Goal: Task Accomplishment & Management: Use online tool/utility

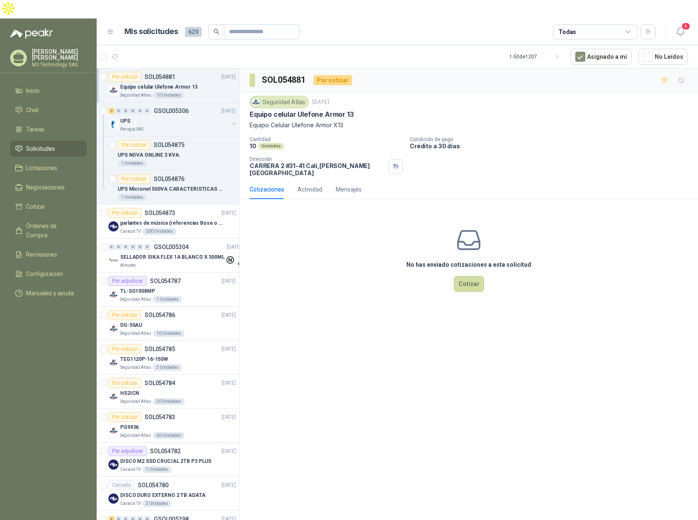
click at [348, 263] on div "No has enviado cotizaciones a esta solicitud Cotizar" at bounding box center [469, 259] width 458 height 107
click at [184, 116] on div "UPS" at bounding box center [174, 121] width 109 height 10
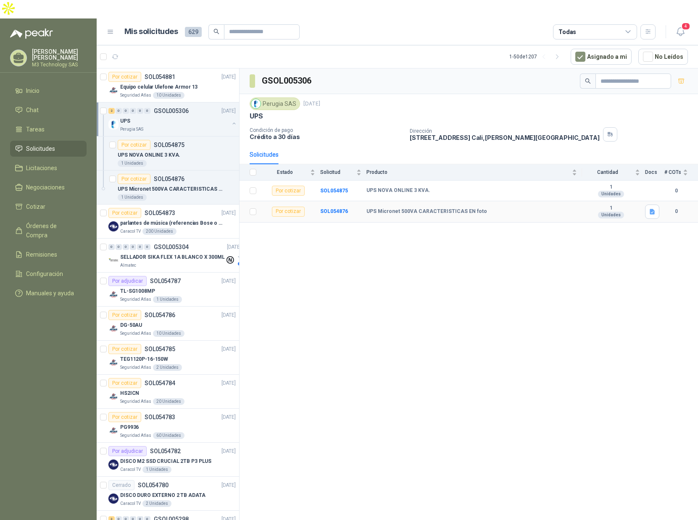
click at [396, 208] on b "UPS Micronet 500VA CARACTERISTICAS EN foto" at bounding box center [426, 211] width 121 height 7
click at [337, 208] on b "SOL054876" at bounding box center [334, 211] width 28 height 6
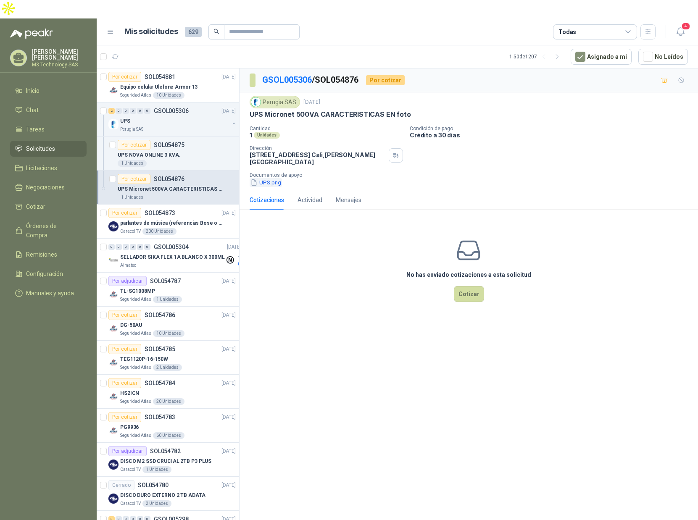
click at [265, 178] on button "UPS.png" at bounding box center [266, 182] width 32 height 9
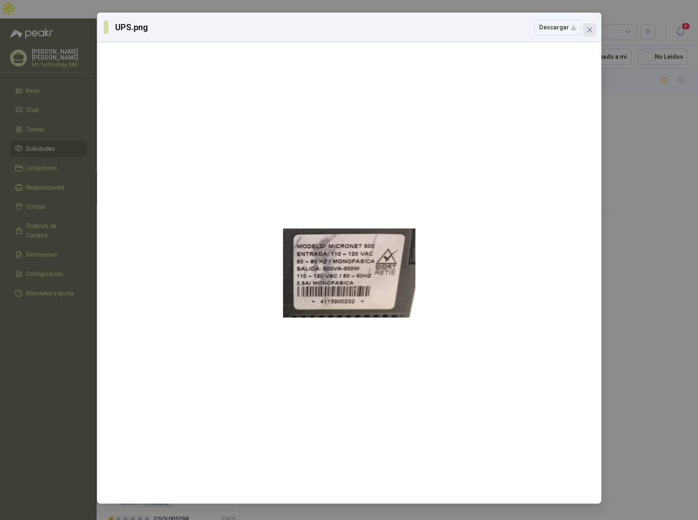
click at [590, 31] on icon "close" at bounding box center [589, 29] width 7 height 7
